Goal: Feedback & Contribution: Submit feedback/report problem

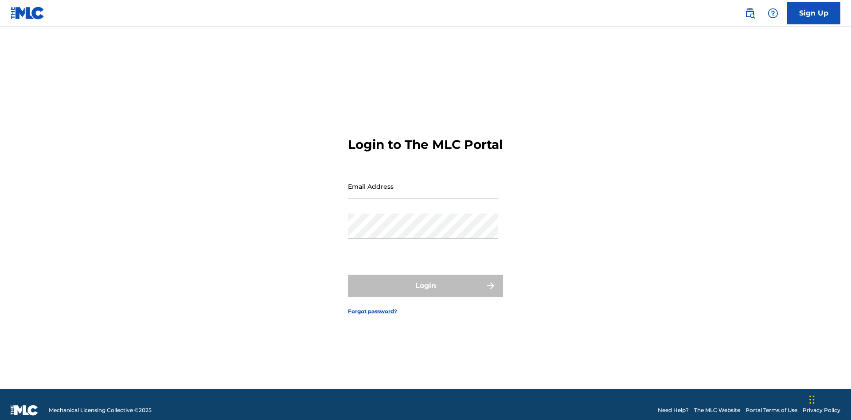
scroll to position [12, 0]
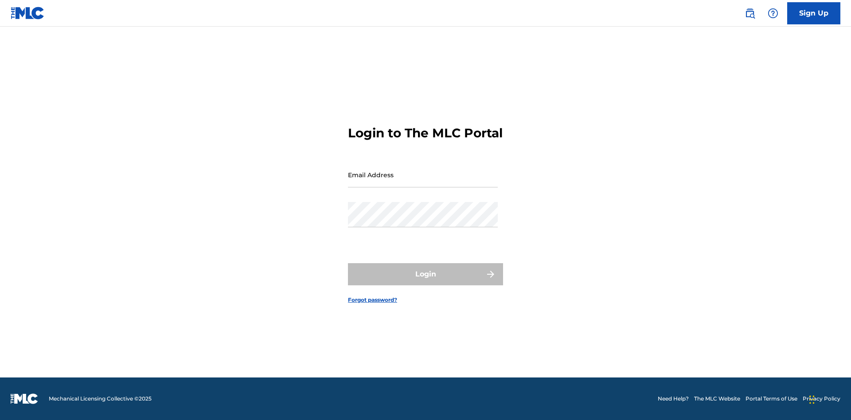
click at [423, 182] on input "Email Address" at bounding box center [423, 174] width 150 height 25
type input "[EMAIL_ADDRESS][DOMAIN_NAME]"
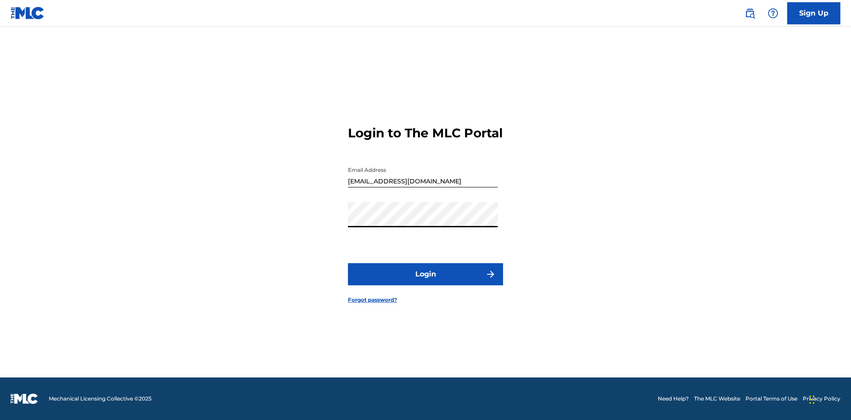
click at [426, 282] on button "Login" at bounding box center [425, 274] width 155 height 22
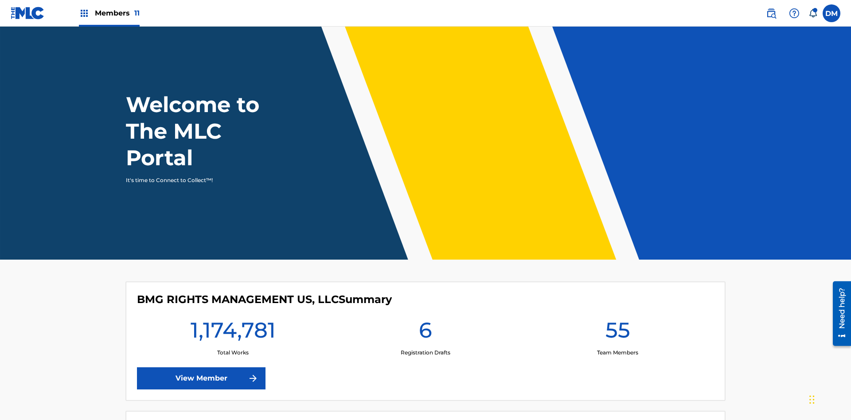
click at [794, 13] on img at bounding box center [794, 13] width 11 height 11
click at [794, 37] on link "Contact us" at bounding box center [794, 37] width 75 height 21
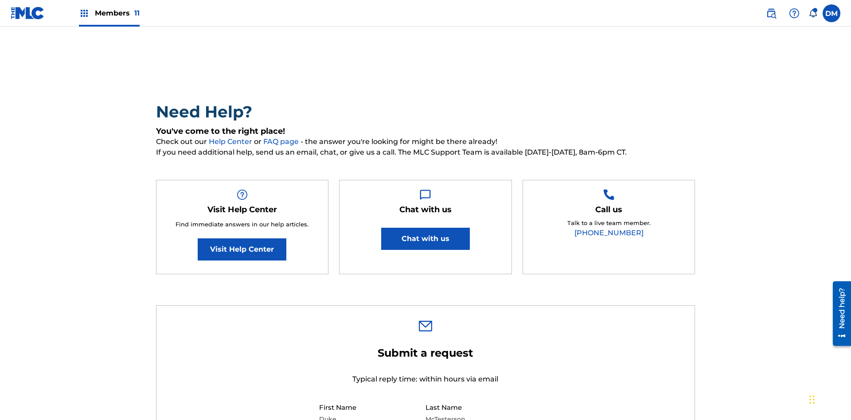
select select "I need help with managing my catalog"
type textarea "zjBdEb1zH7EVR55GiD52"
type input "C:\fakepath\jpg_test_document.jpg"
type textarea "zjBdEb1zH7EVR55GiD52"
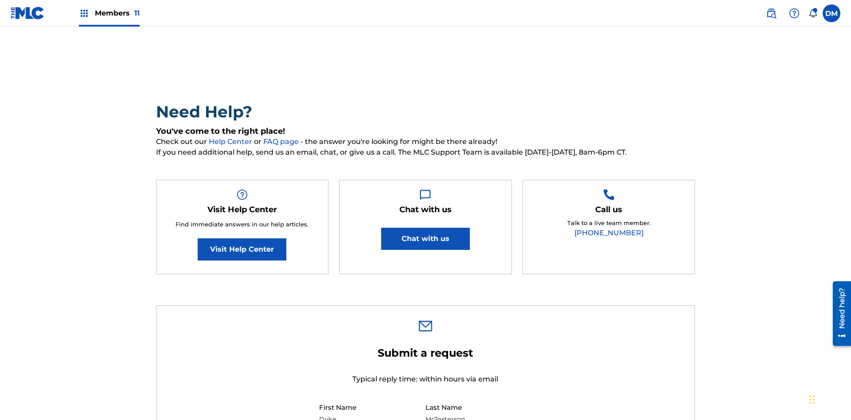
select select "I need help editing my works"
